Goal: Task Accomplishment & Management: Manage account settings

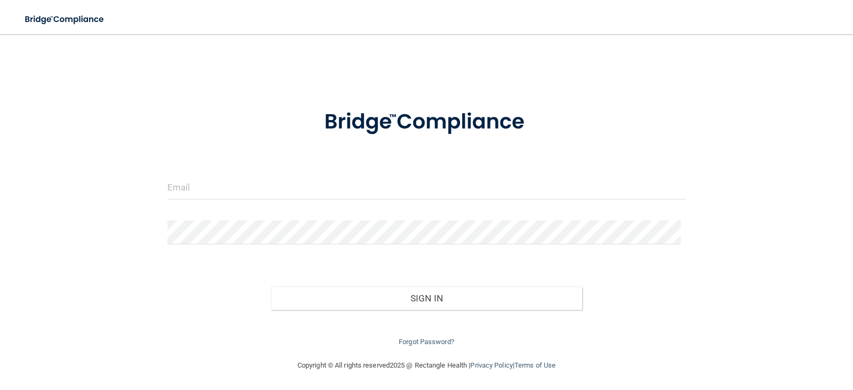
scroll to position [5, 0]
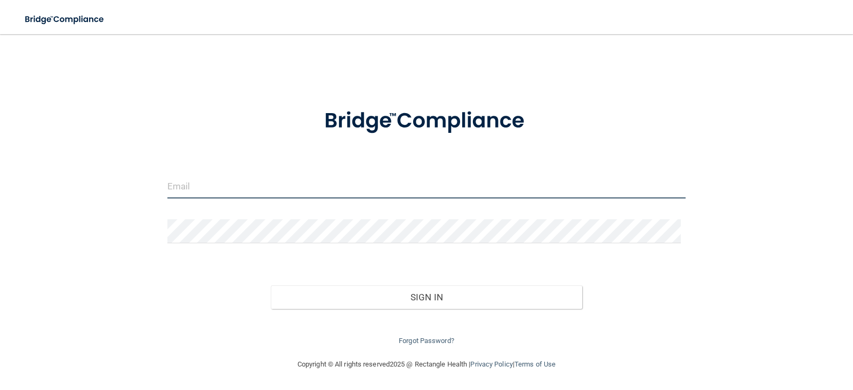
click at [264, 190] on input "email" at bounding box center [426, 186] width 519 height 24
type input "[EMAIL_ADDRESS][DOMAIN_NAME]"
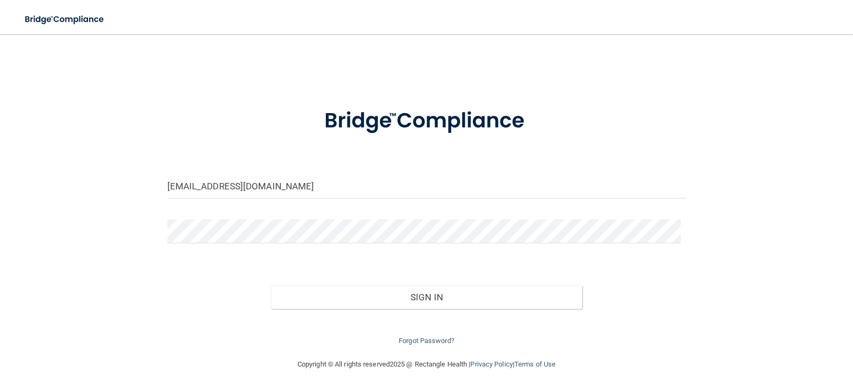
click at [232, 324] on div "Forgot Password?" at bounding box center [426, 328] width 535 height 38
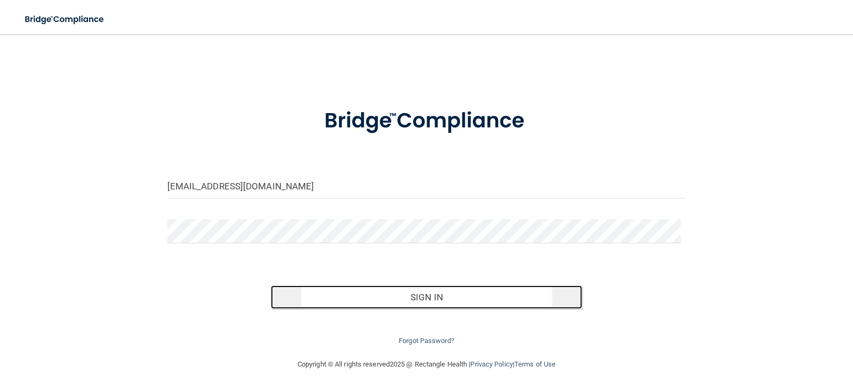
click at [428, 304] on button "Sign In" at bounding box center [426, 296] width 311 height 23
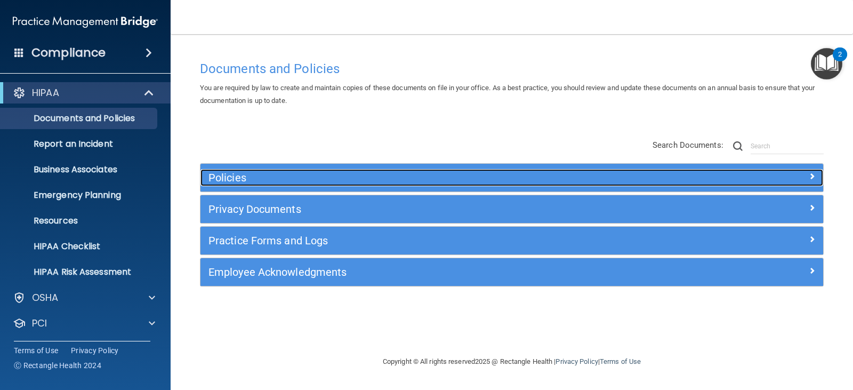
click at [809, 178] on span at bounding box center [812, 176] width 6 height 13
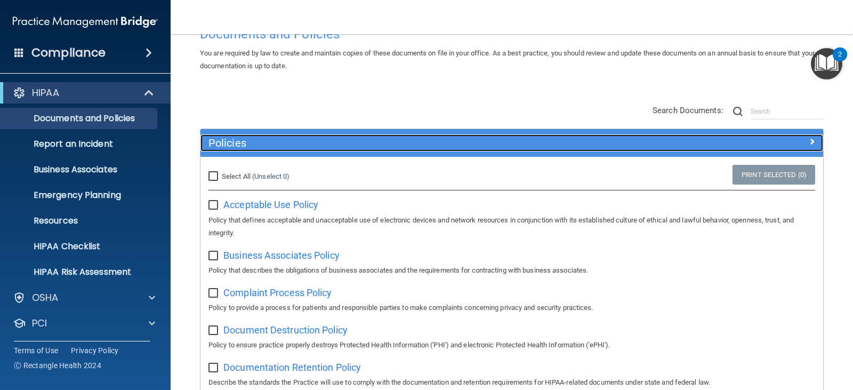
scroll to position [53, 0]
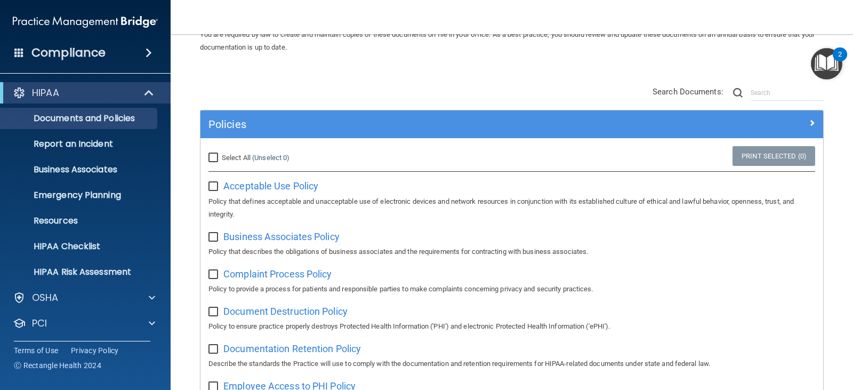
click at [213, 161] on input "Select All (Unselect 0) Unselect All" at bounding box center [214, 158] width 12 height 9
checkbox input "true"
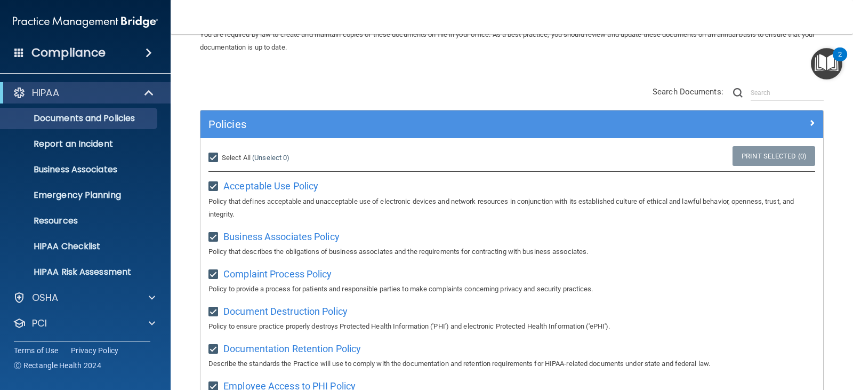
checkbox input "true"
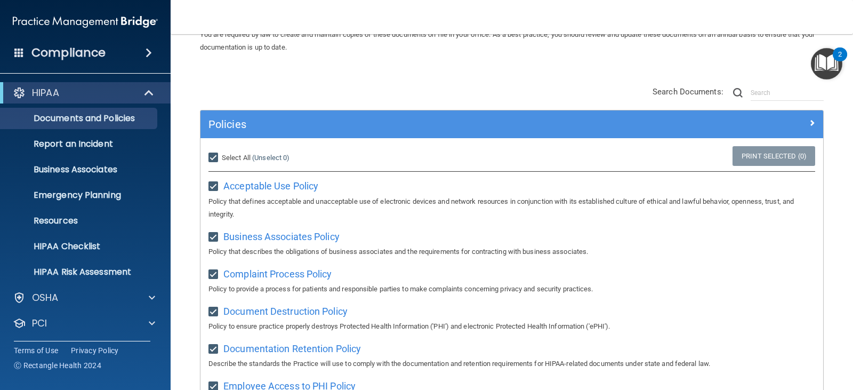
checkbox input "true"
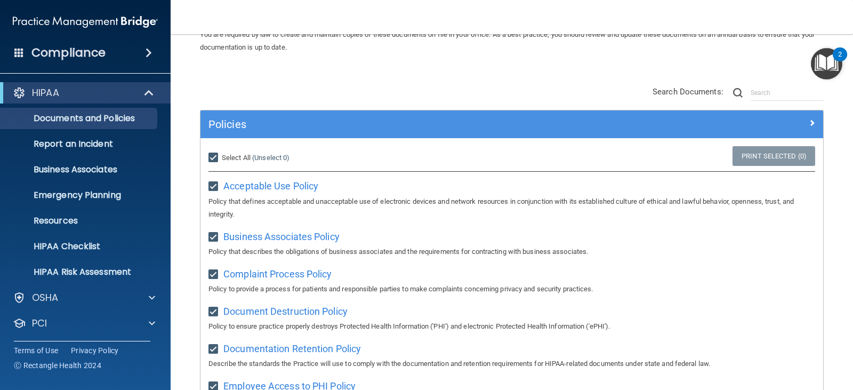
checkbox input "true"
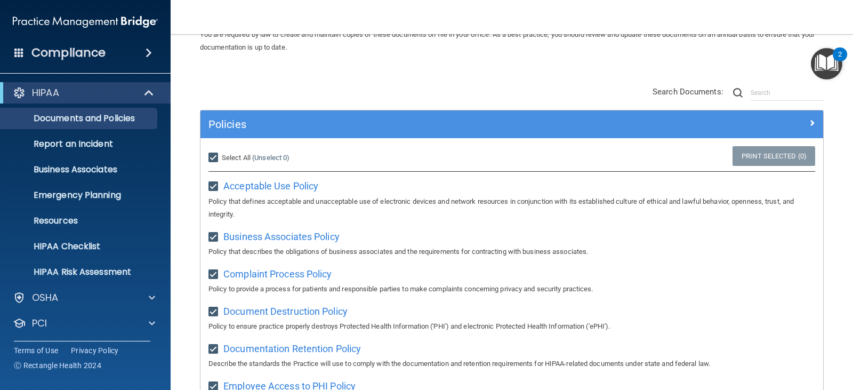
checkbox input "true"
click at [273, 186] on span "Acceptable Use Policy" at bounding box center [270, 185] width 95 height 11
click at [269, 239] on span "Business Associates Policy" at bounding box center [281, 236] width 116 height 11
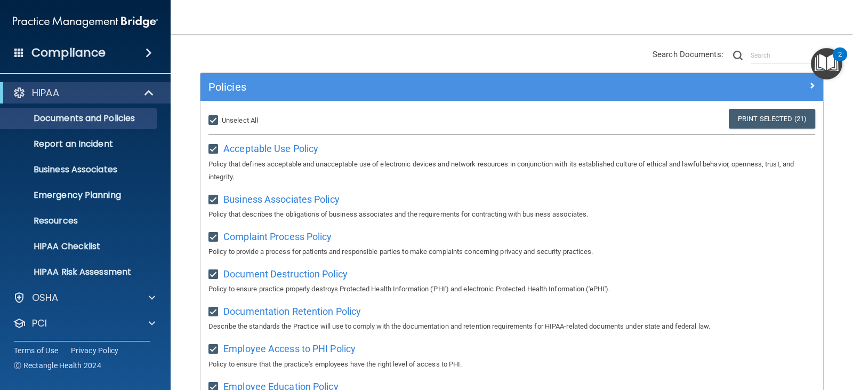
scroll to position [107, 0]
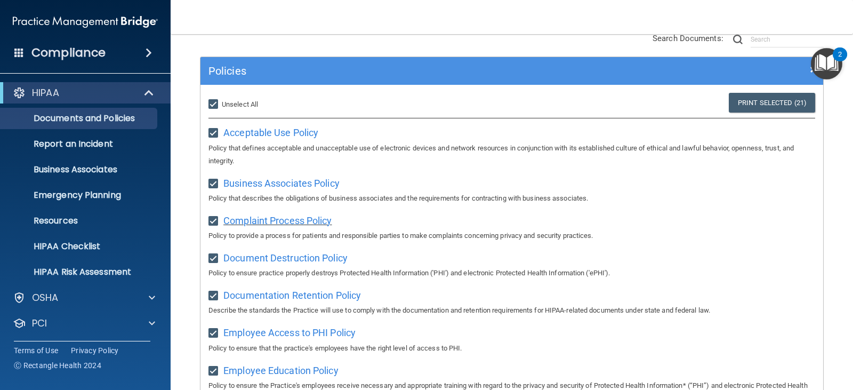
click at [254, 224] on span "Complaint Process Policy" at bounding box center [277, 220] width 108 height 11
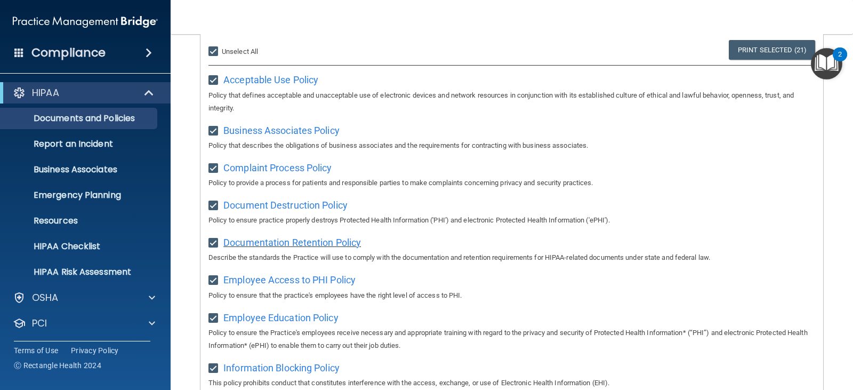
scroll to position [160, 0]
click at [271, 205] on span "Document Destruction Policy" at bounding box center [285, 204] width 124 height 11
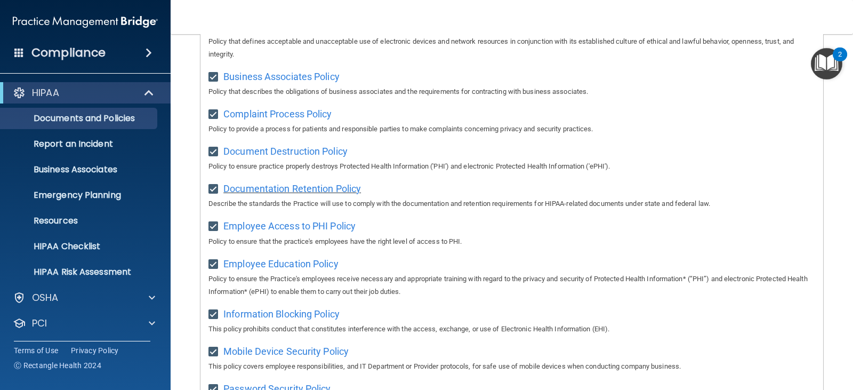
click at [288, 192] on span "Documentation Retention Policy" at bounding box center [292, 188] width 138 height 11
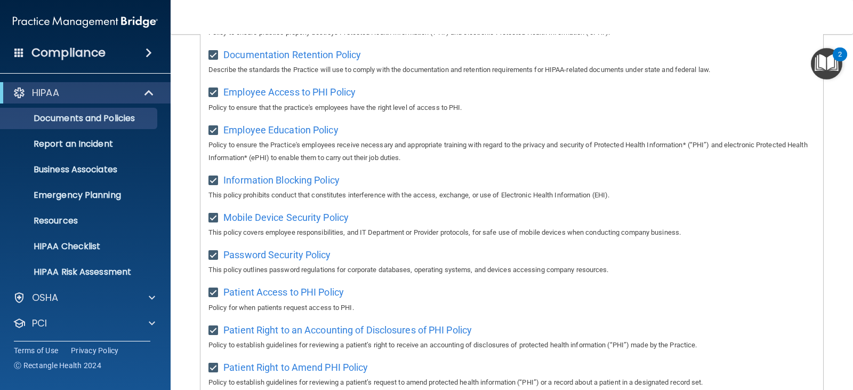
scroll to position [373, 0]
